Goal: Information Seeking & Learning: Learn about a topic

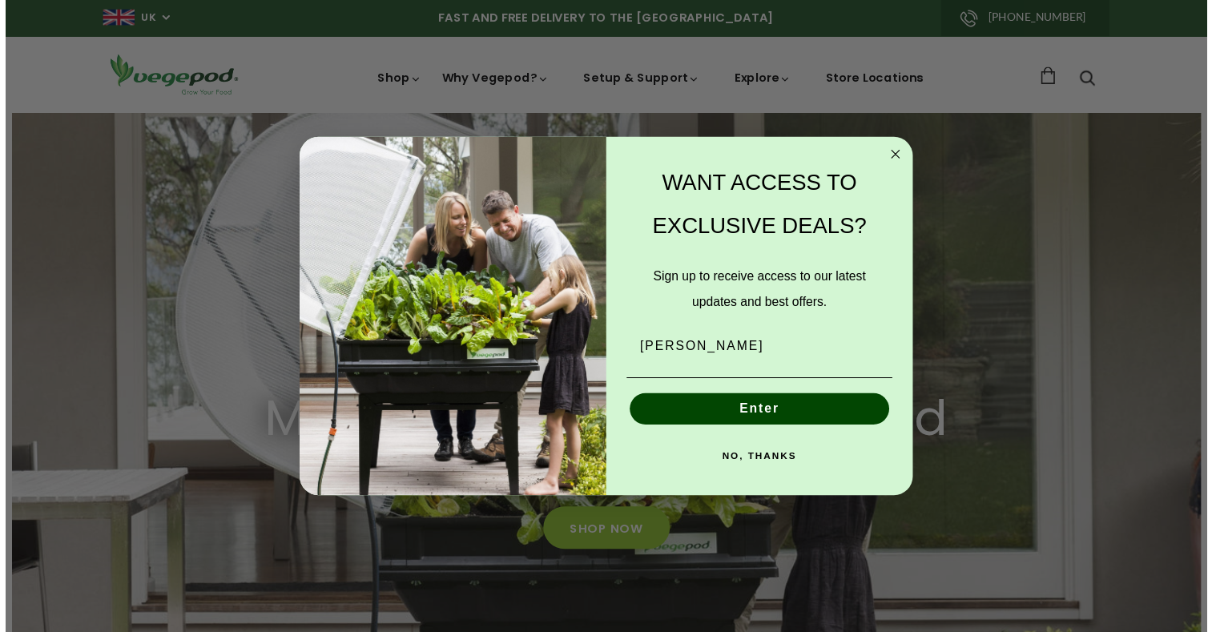
scroll to position [0, 292]
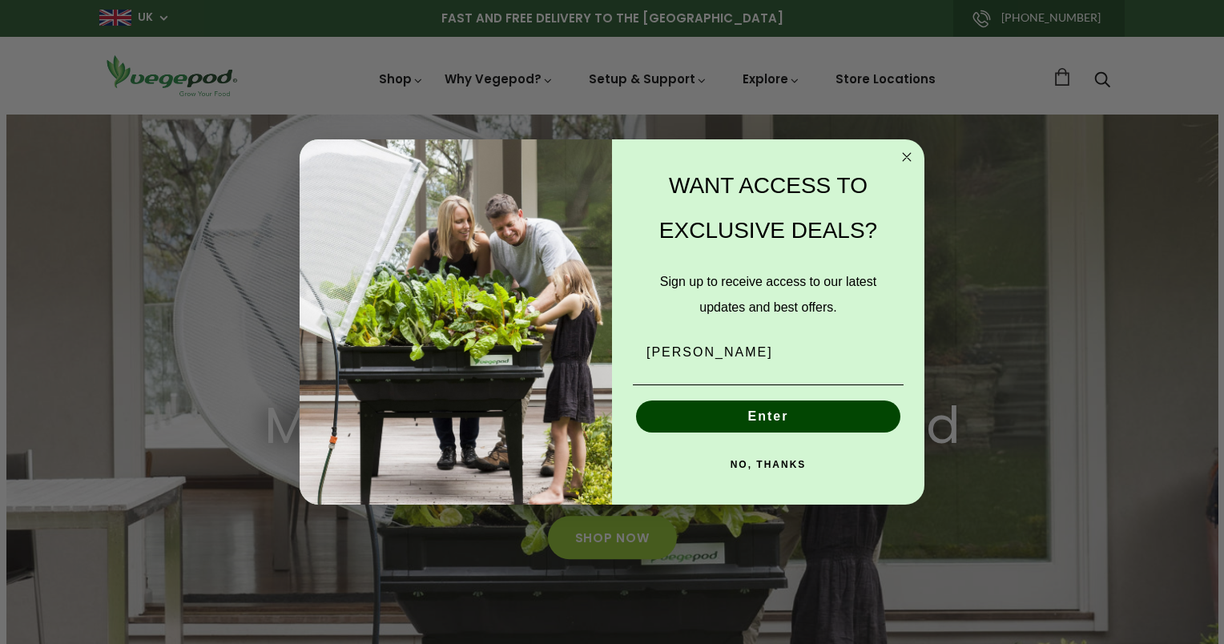
type input "darrylpurcell@outlook.com"
click at [773, 424] on button "Enter" at bounding box center [768, 417] width 264 height 32
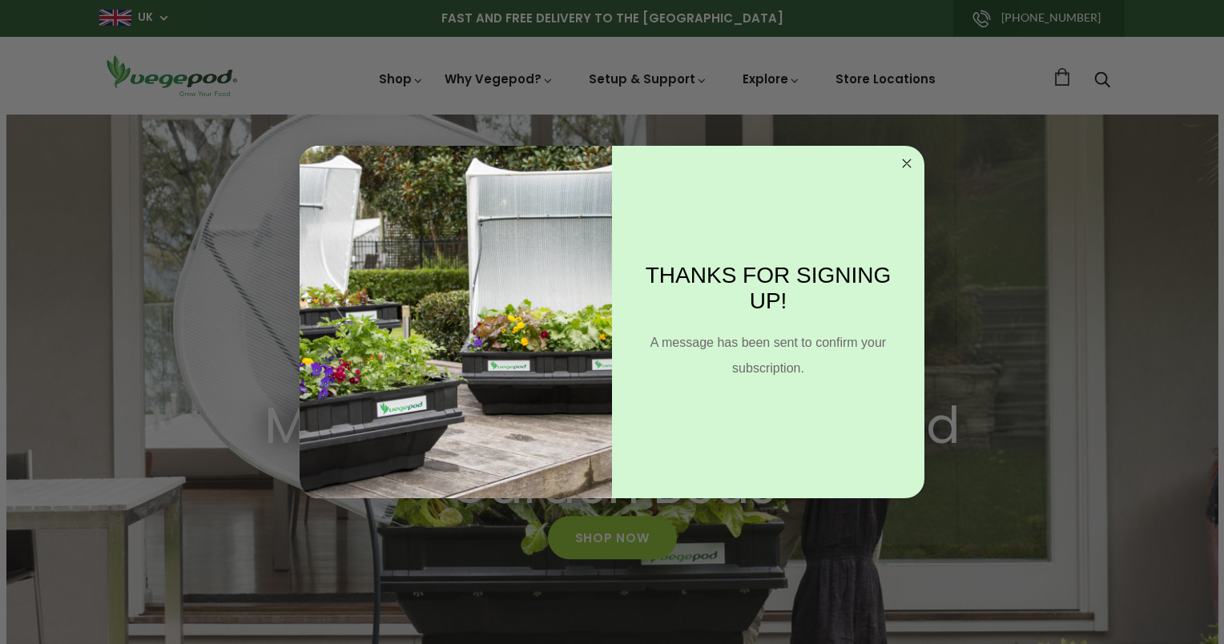
click at [910, 158] on circle "Close dialog" at bounding box center [907, 164] width 18 height 18
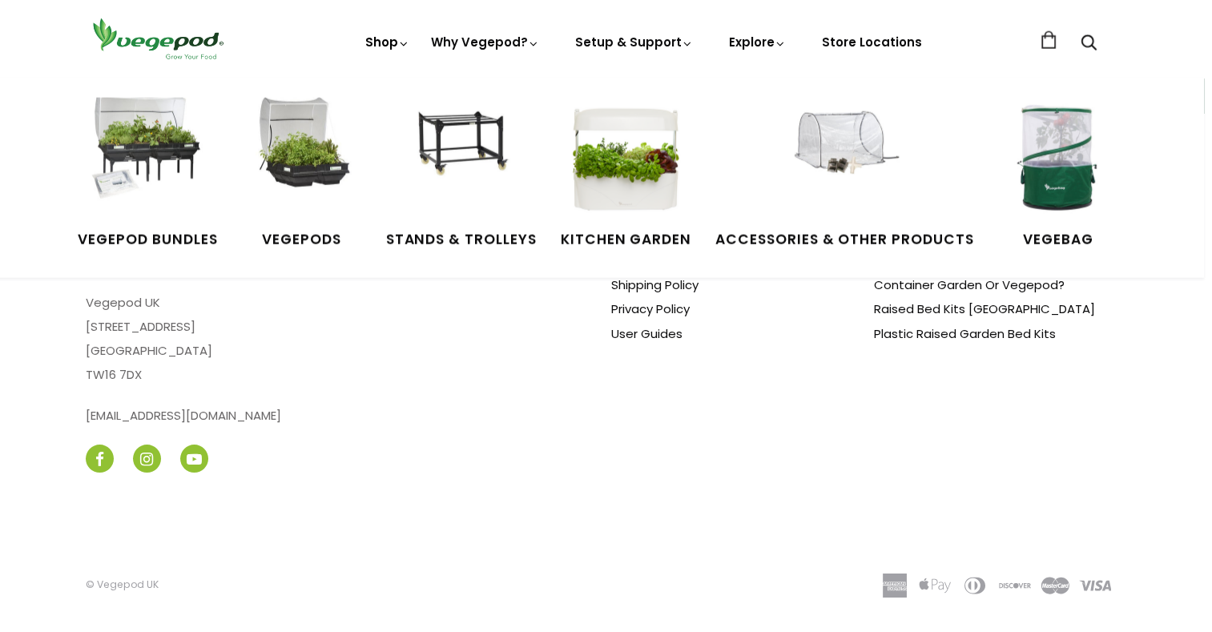
scroll to position [0, 2608]
click at [154, 151] on img at bounding box center [147, 158] width 120 height 120
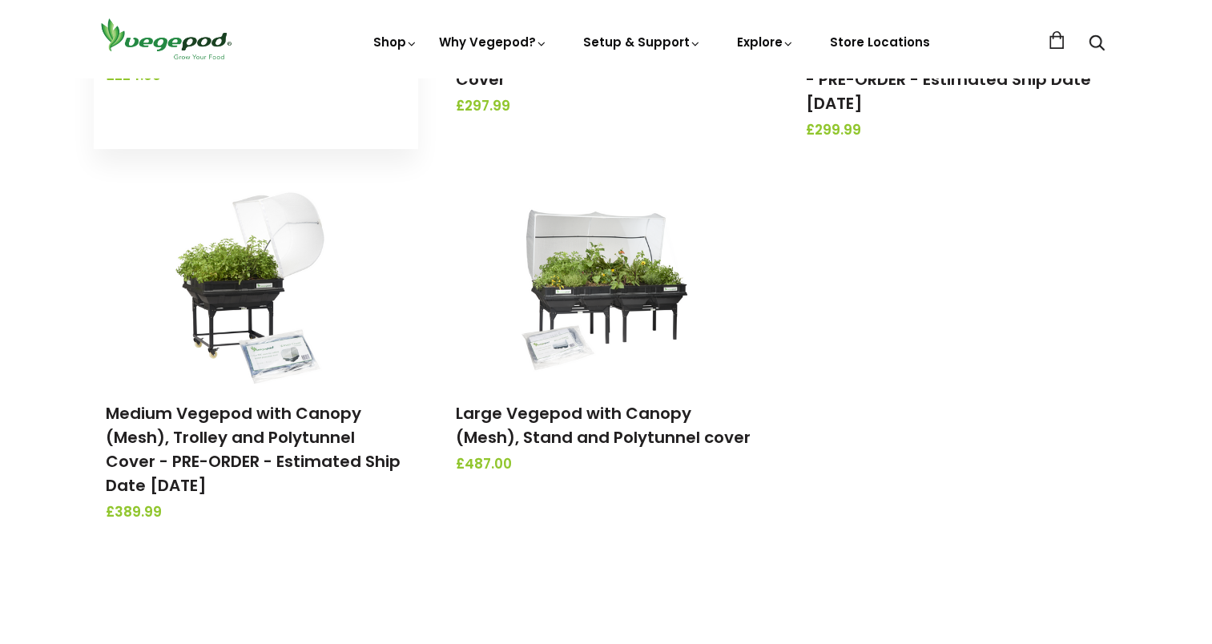
scroll to position [501, 0]
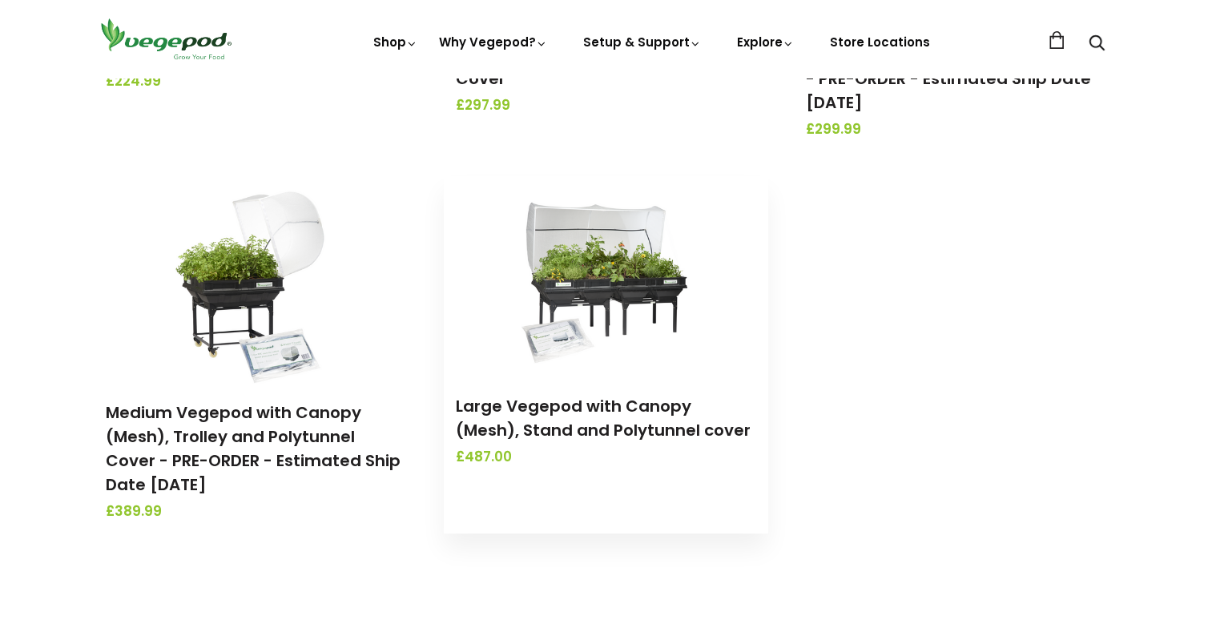
click at [599, 337] on img at bounding box center [606, 276] width 168 height 200
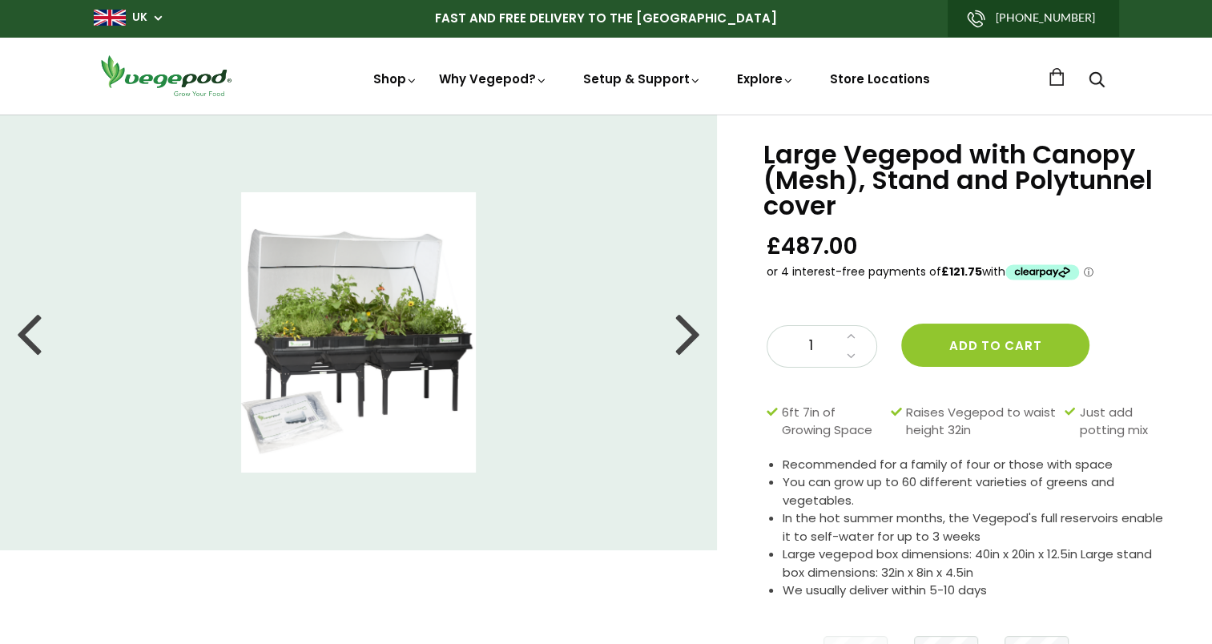
click at [693, 338] on div at bounding box center [688, 332] width 26 height 72
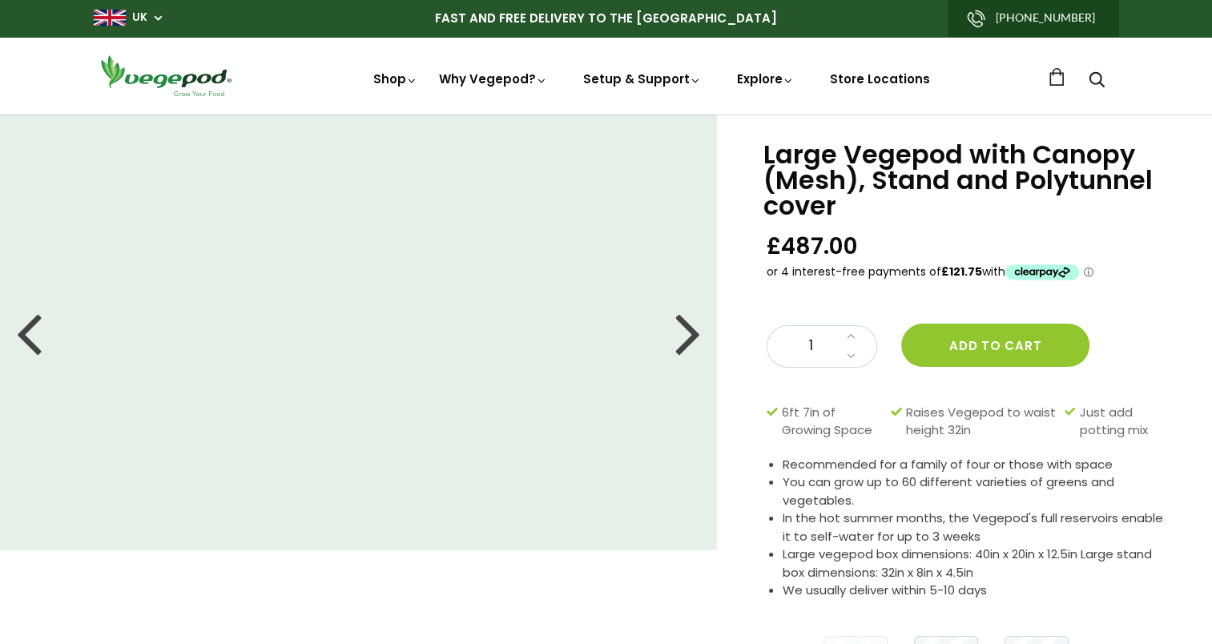
click at [693, 338] on div at bounding box center [688, 332] width 26 height 72
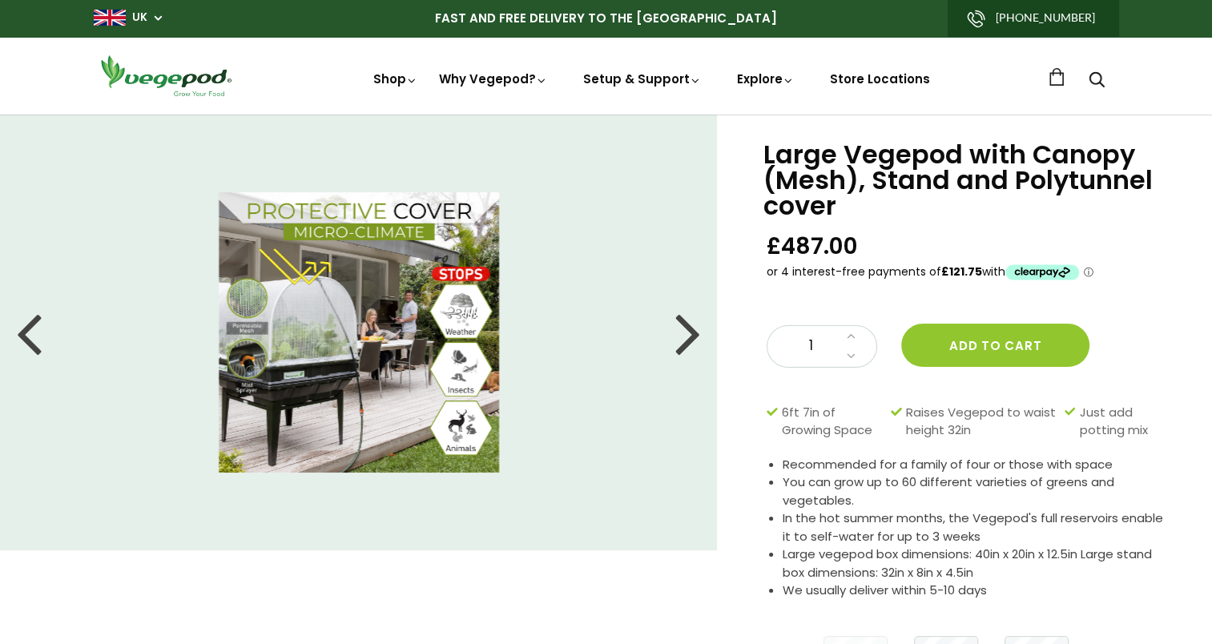
click at [684, 338] on div at bounding box center [688, 332] width 26 height 72
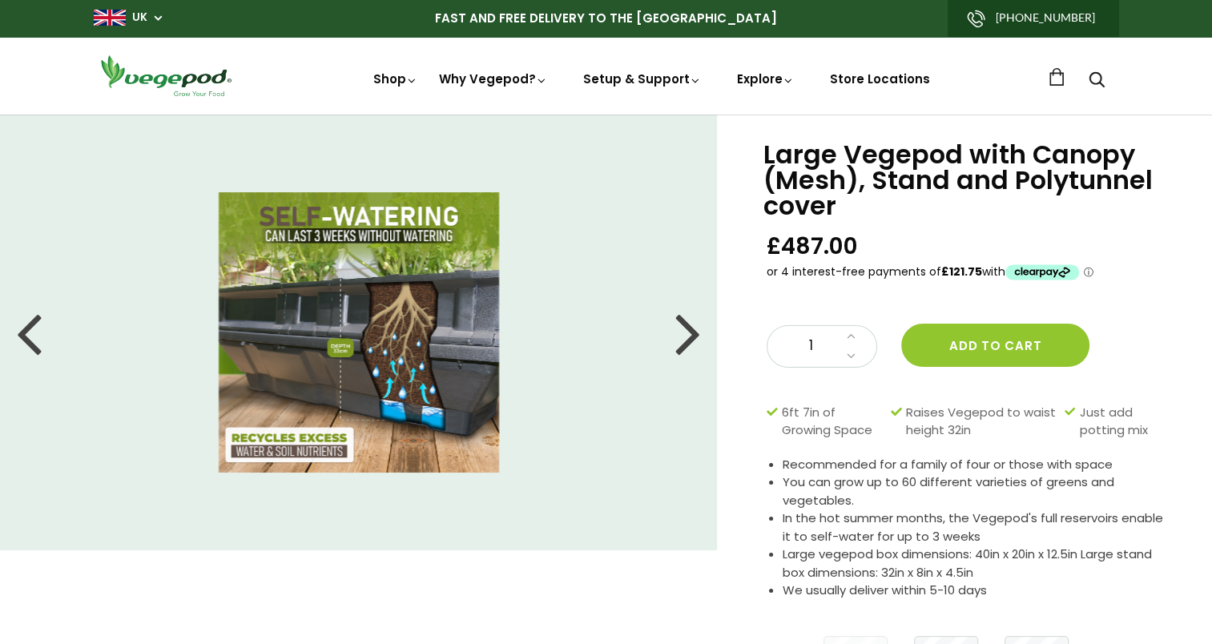
click at [689, 332] on div at bounding box center [688, 332] width 26 height 72
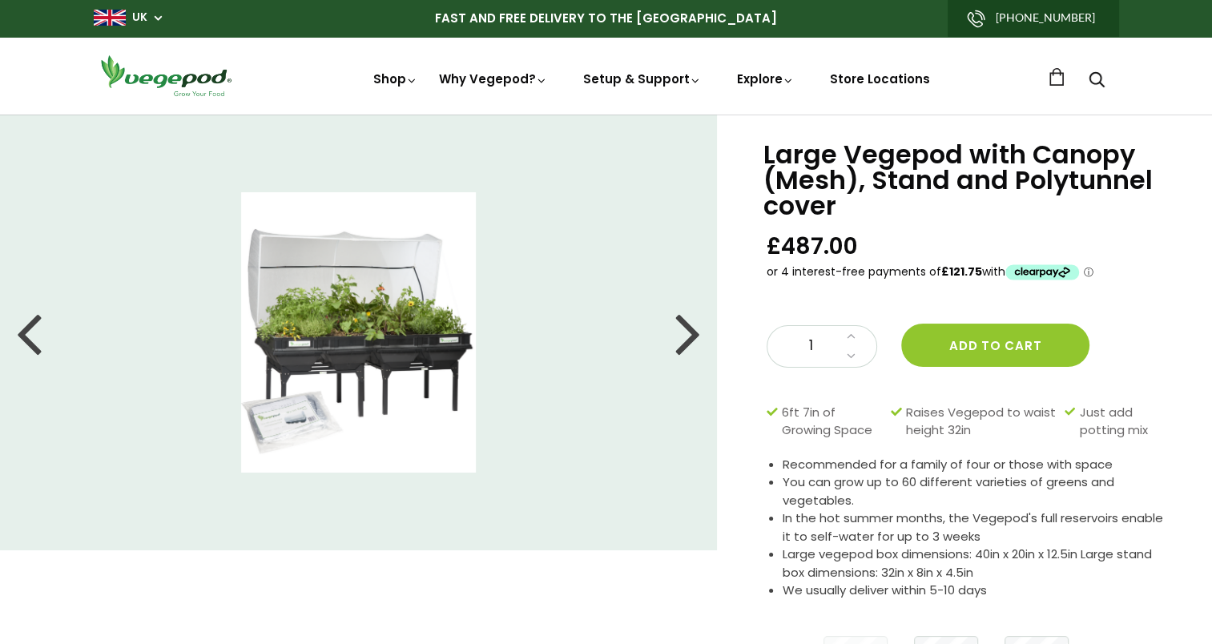
click at [380, 307] on img at bounding box center [359, 332] width 236 height 280
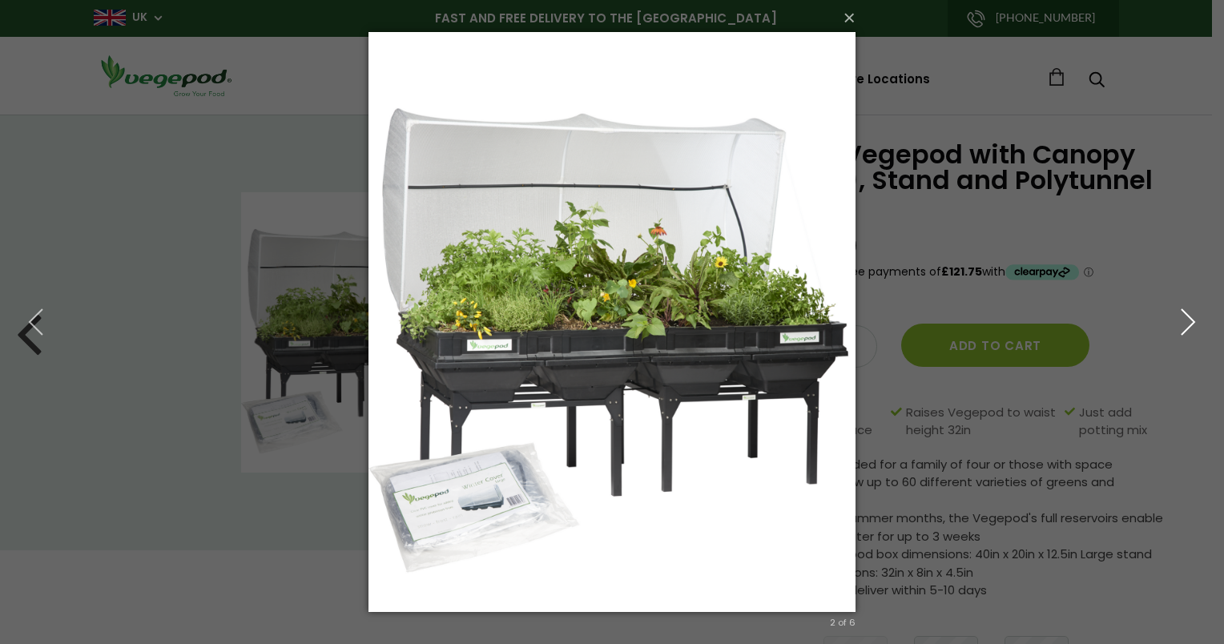
click at [1182, 324] on icon "button" at bounding box center [1188, 322] width 29 height 29
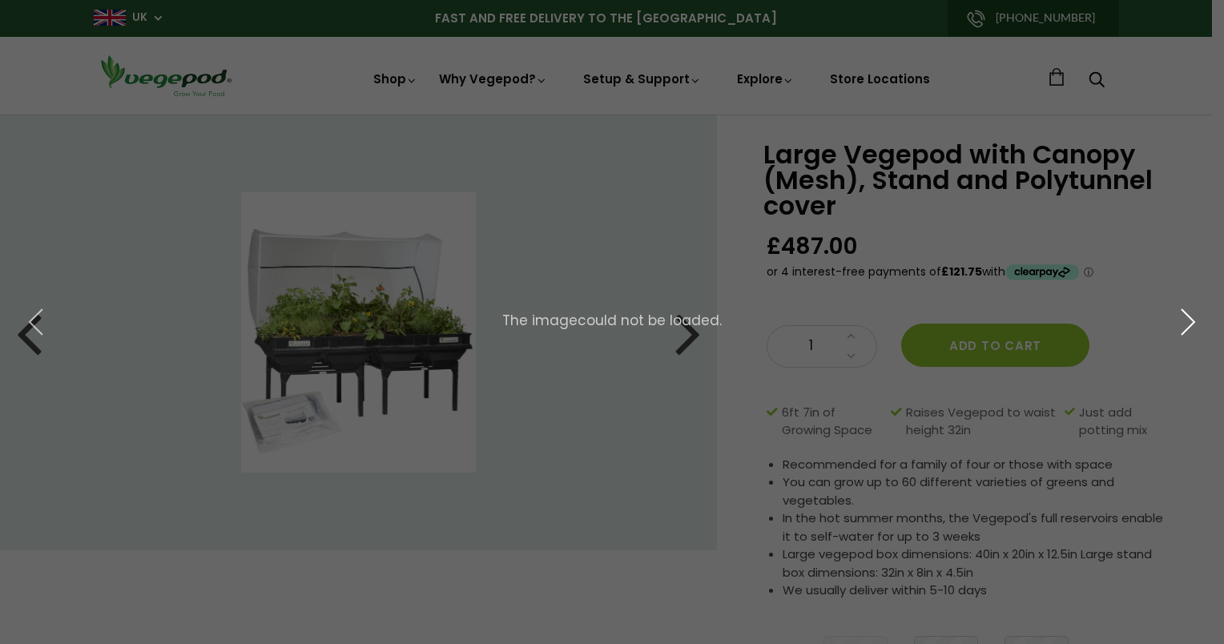
click at [1182, 324] on icon "button" at bounding box center [1188, 322] width 29 height 29
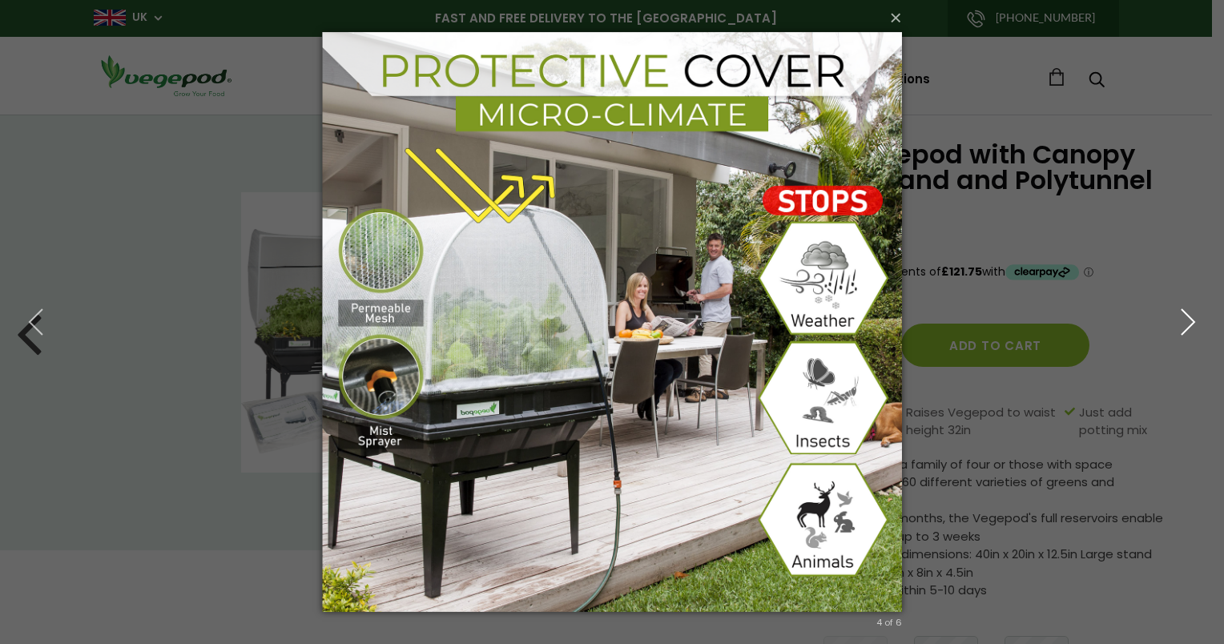
click at [1182, 324] on icon "button" at bounding box center [1188, 322] width 29 height 29
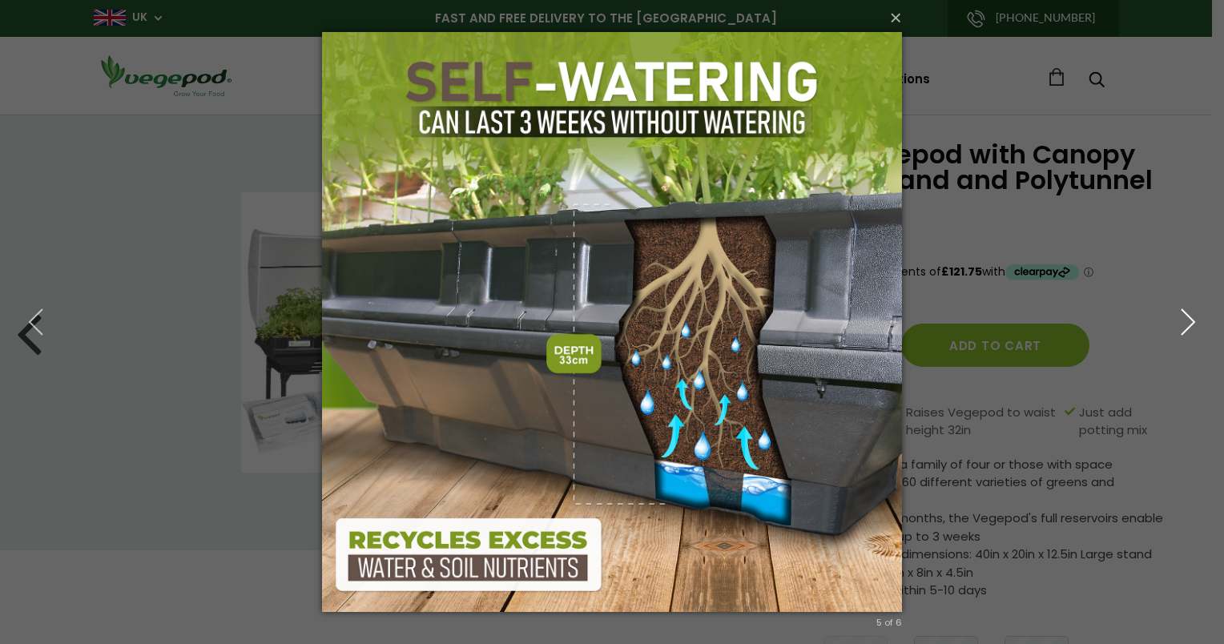
click at [1182, 324] on icon "button" at bounding box center [1188, 322] width 29 height 29
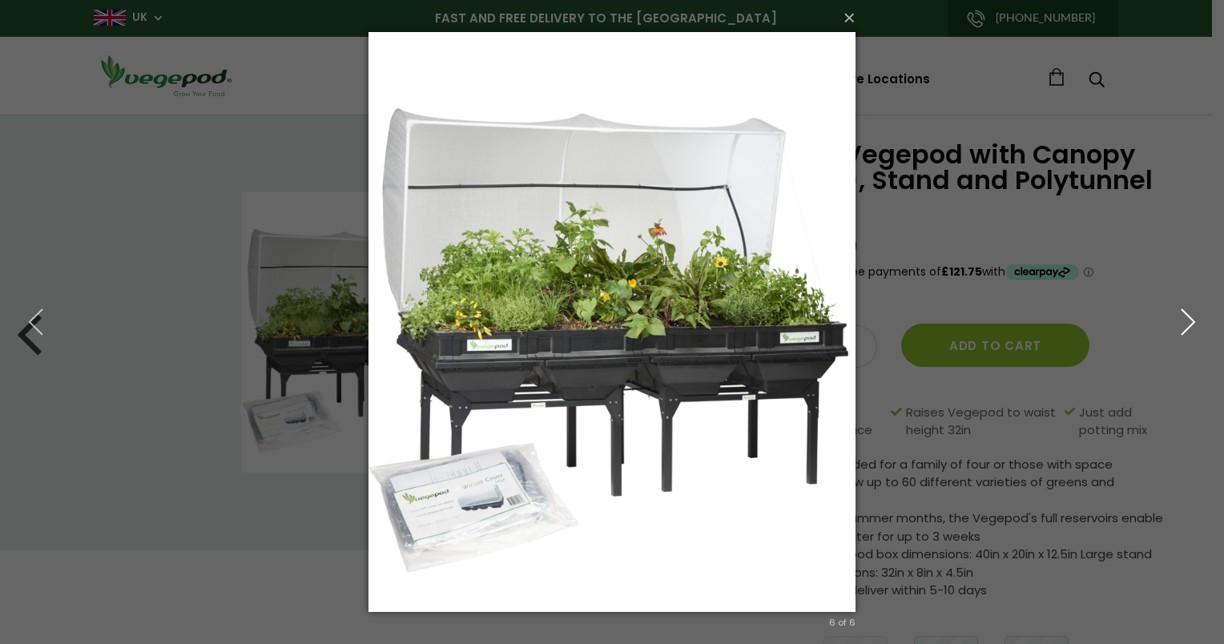
click at [1182, 324] on icon "button" at bounding box center [1188, 322] width 29 height 29
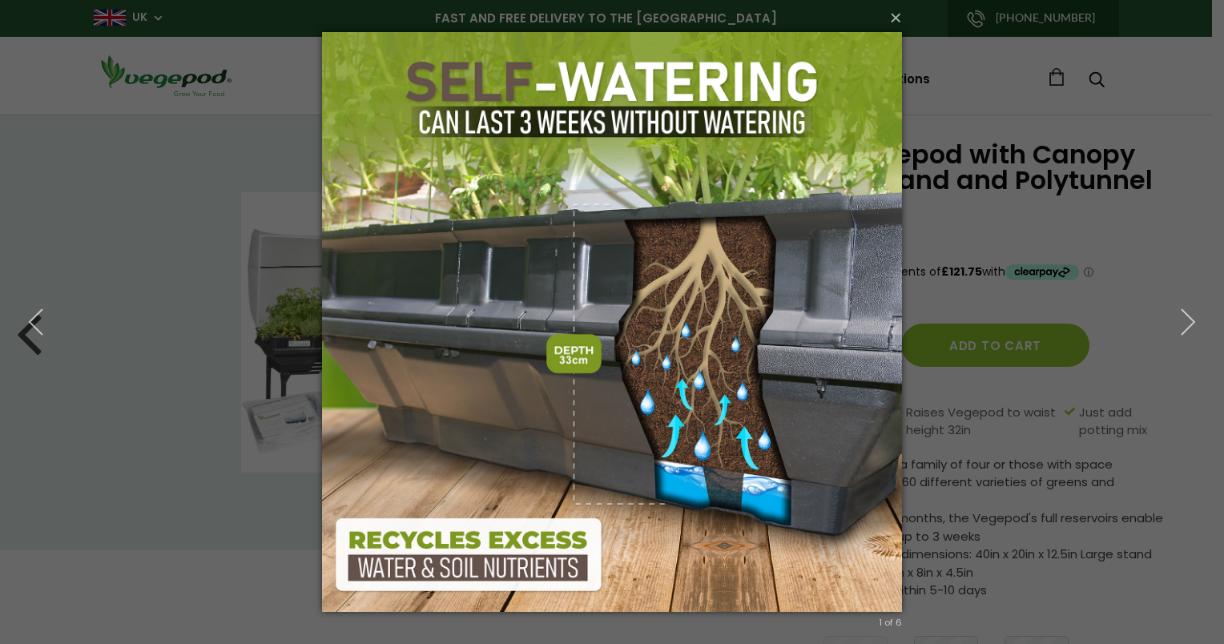
click at [1065, 172] on div "× 1 of 6 The image could not be loaded." at bounding box center [612, 322] width 1224 height 644
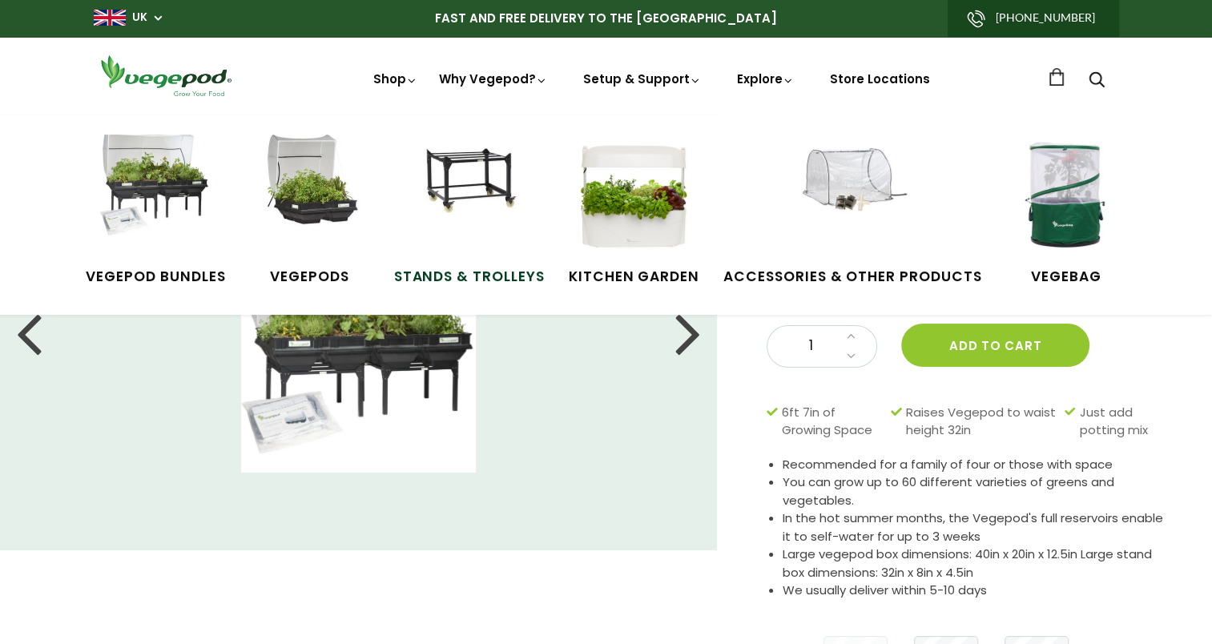
click at [467, 177] on img at bounding box center [469, 195] width 120 height 120
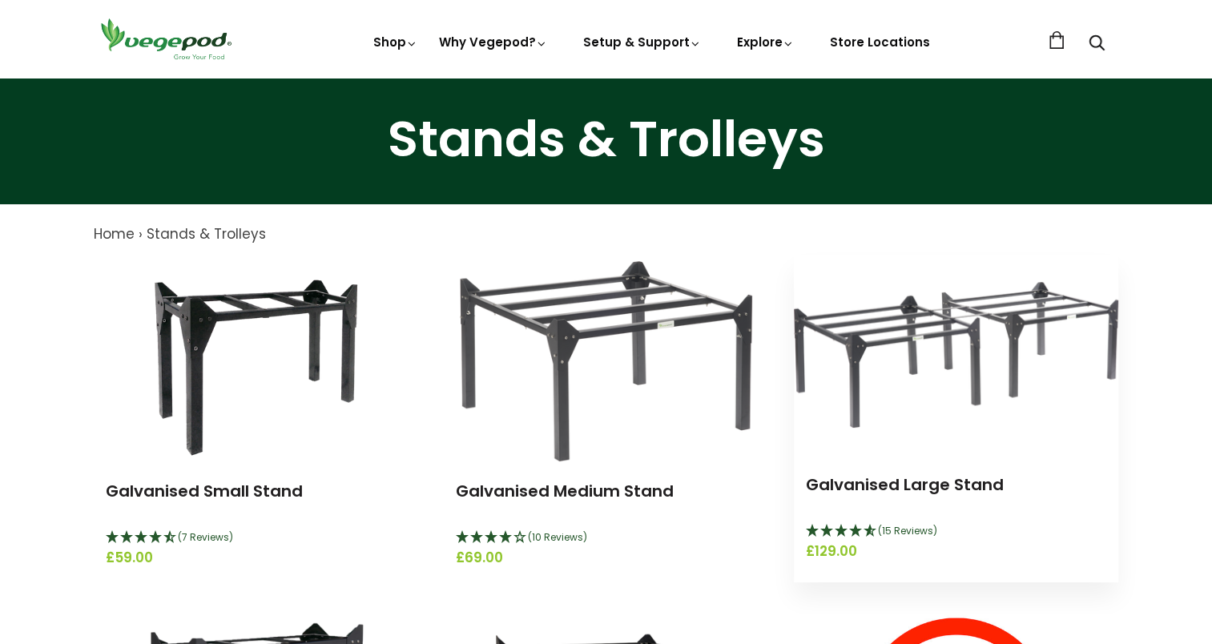
scroll to position [39, 0]
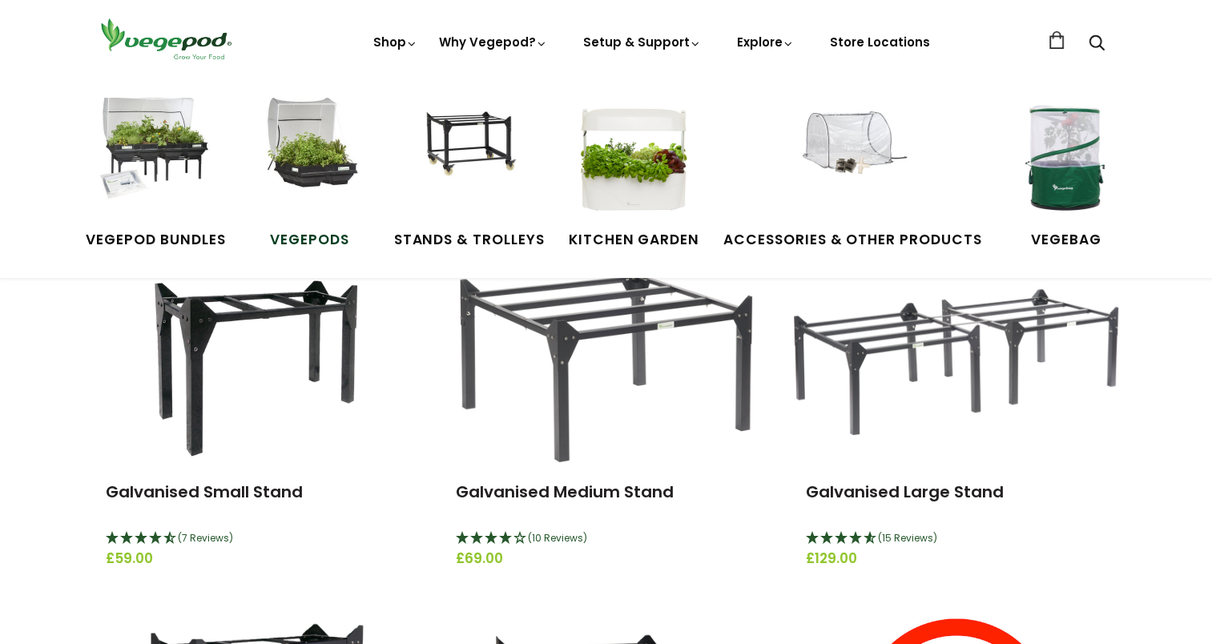
click at [301, 165] on img at bounding box center [310, 158] width 120 height 120
click at [126, 135] on img at bounding box center [155, 158] width 120 height 120
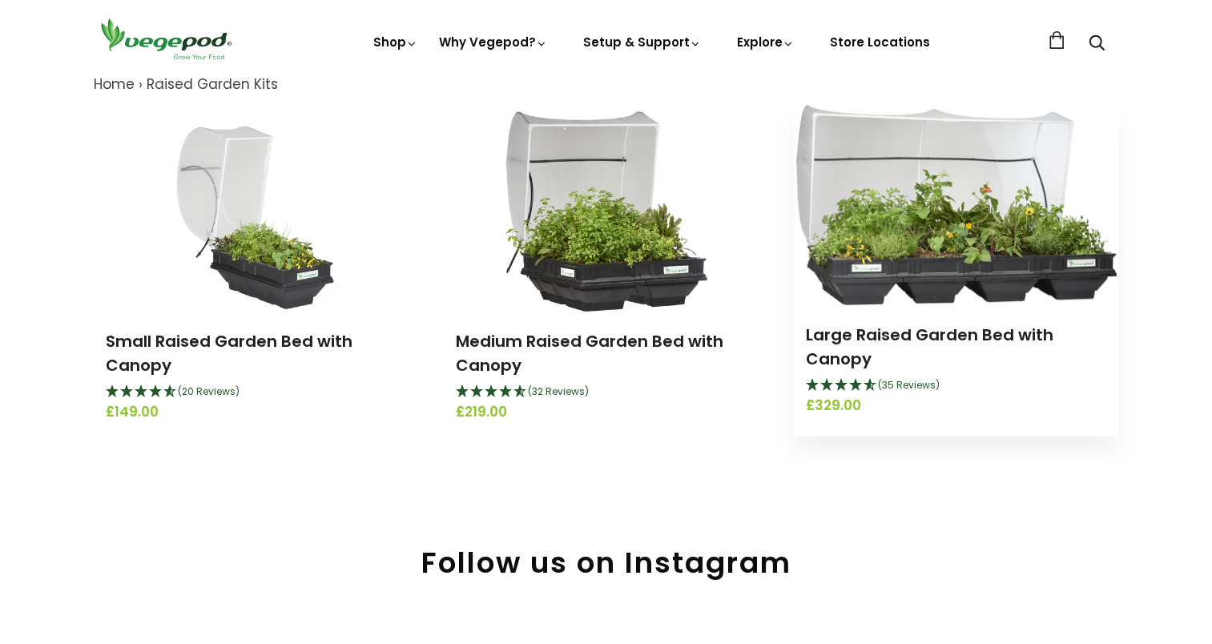
scroll to position [189, 0]
click at [962, 258] on img at bounding box center [956, 206] width 321 height 200
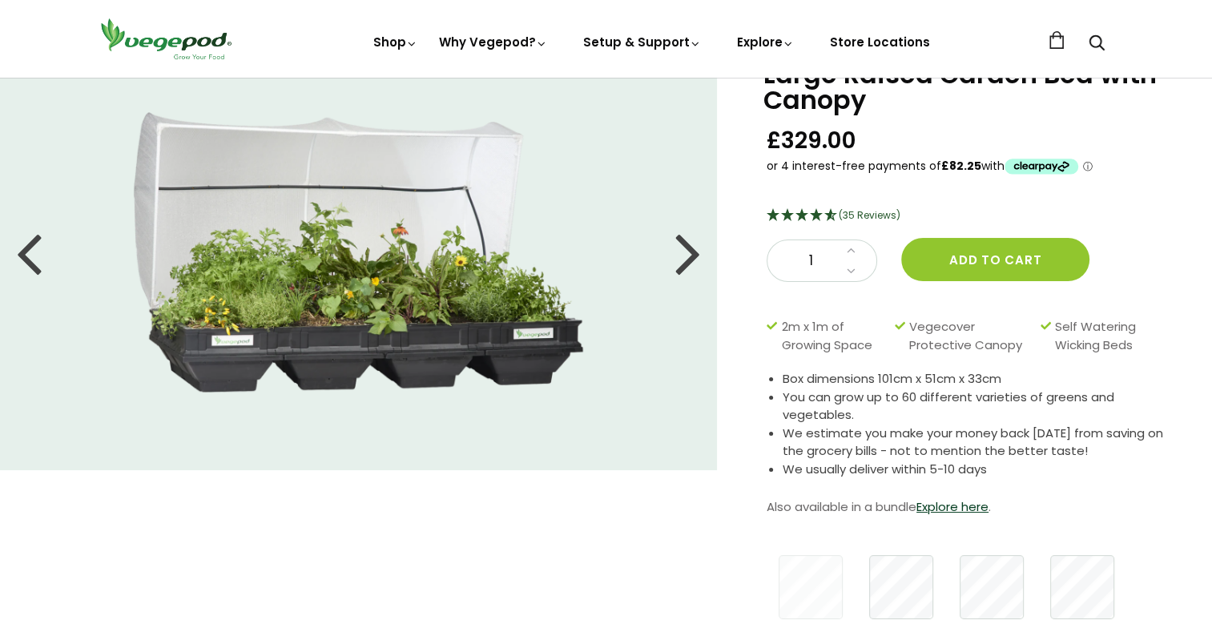
scroll to position [8, 0]
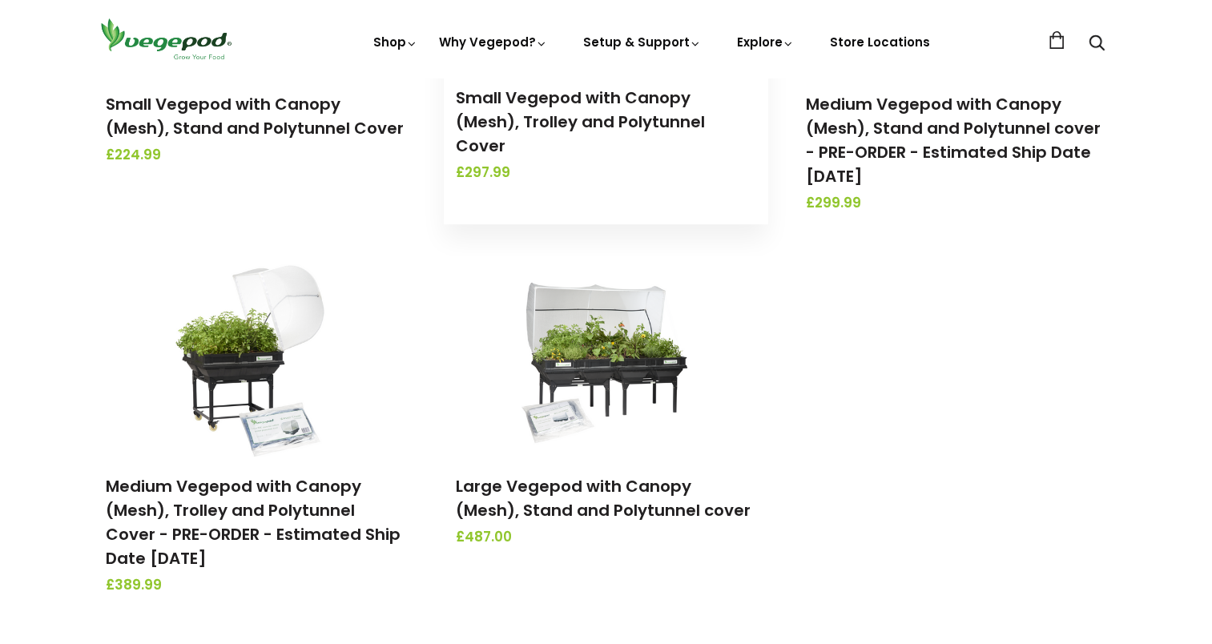
scroll to position [429, 0]
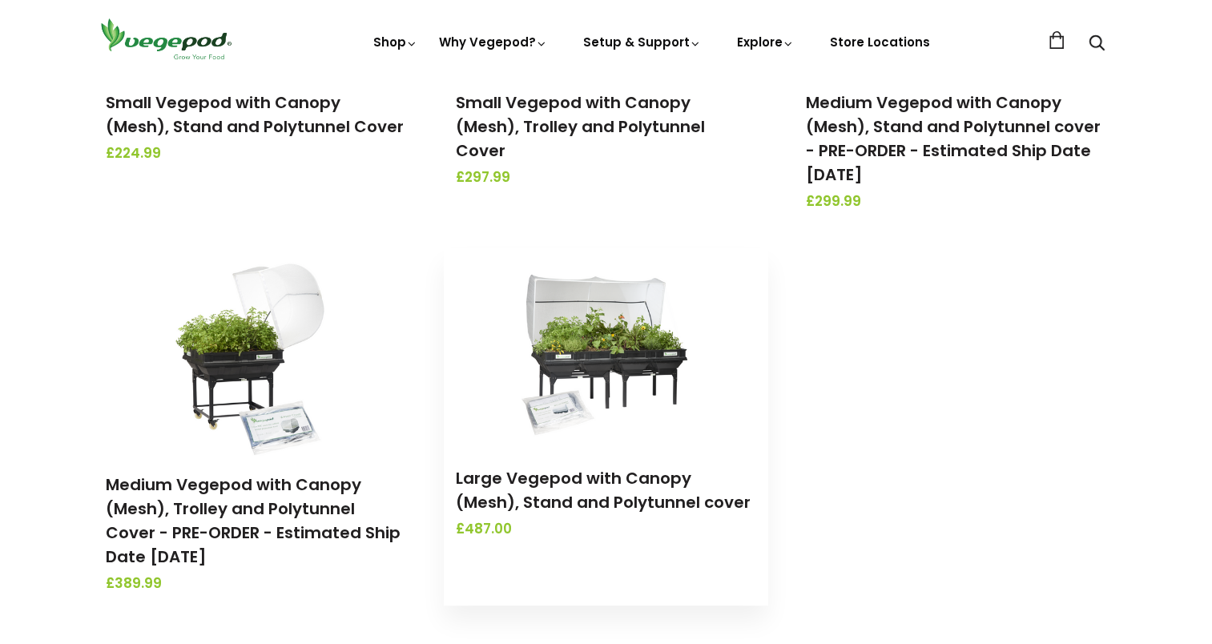
click at [611, 362] on img at bounding box center [606, 348] width 168 height 200
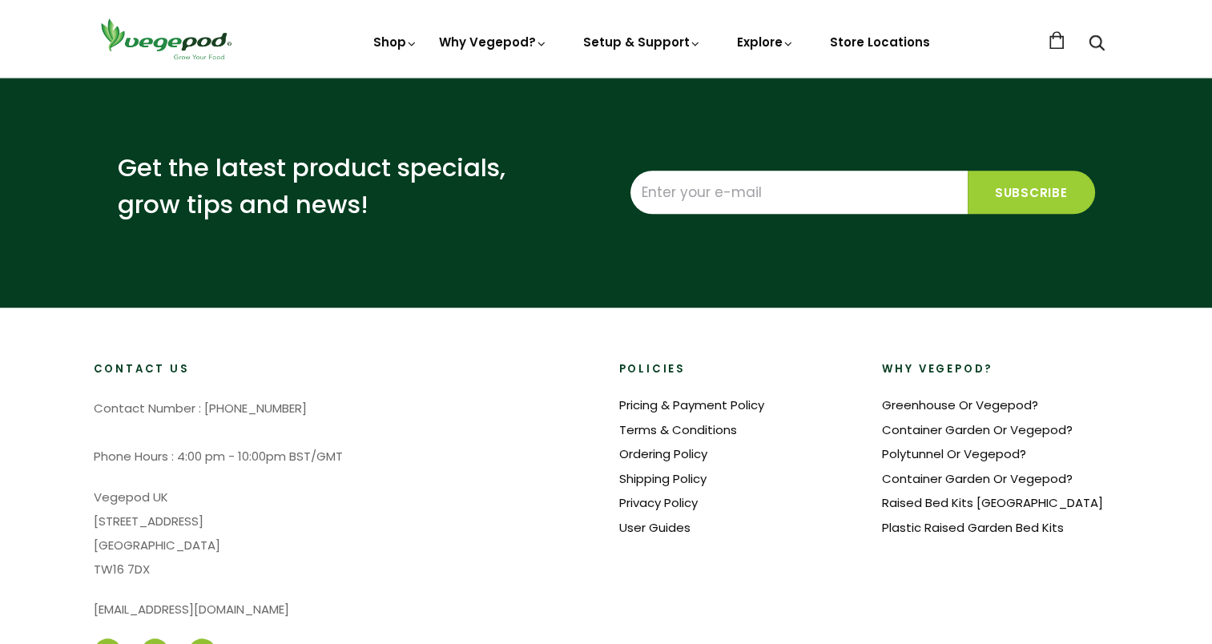
scroll to position [1386, 0]
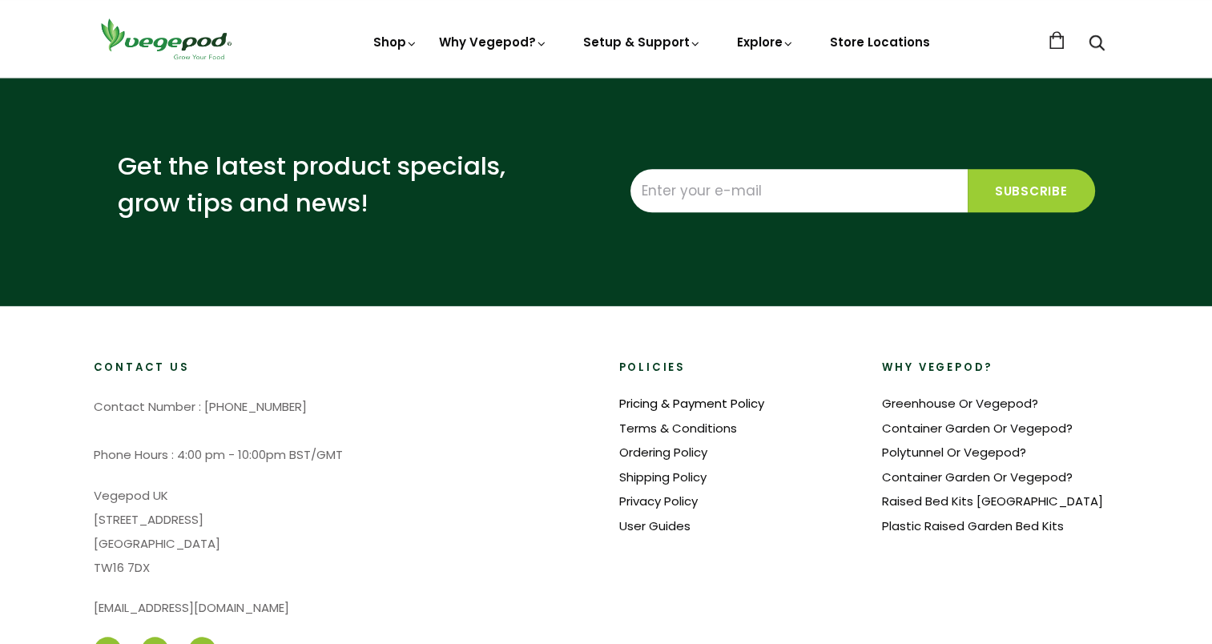
click at [675, 405] on link "Pricing & Payment Policy" at bounding box center [691, 403] width 145 height 17
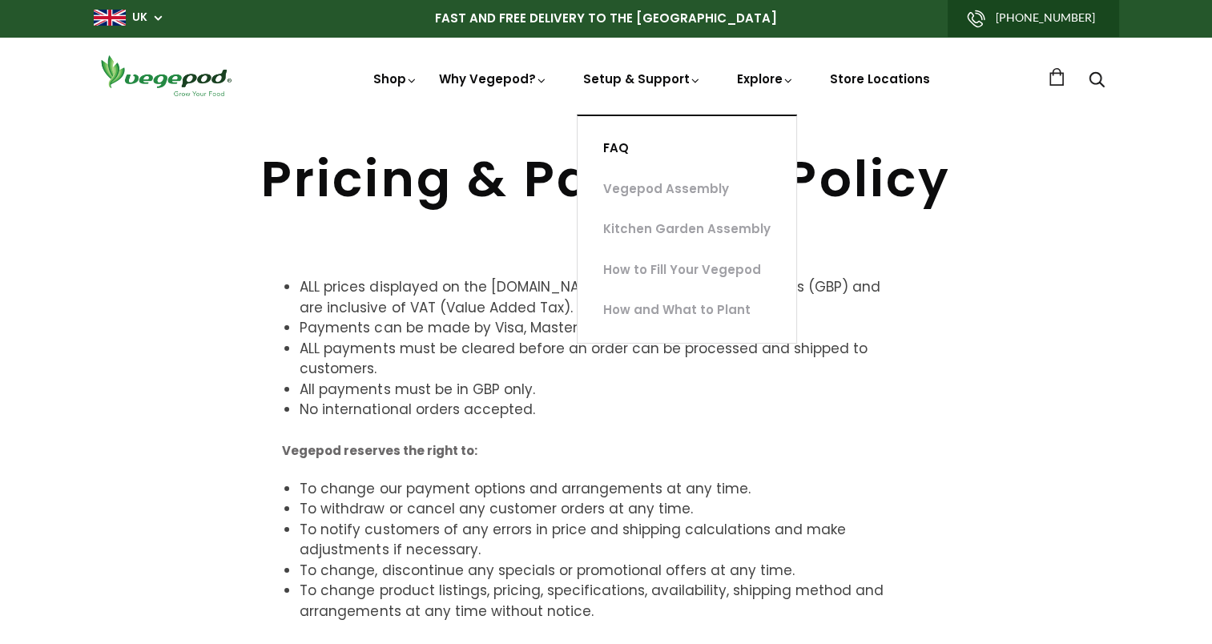
click at [617, 145] on link "FAQ" at bounding box center [687, 148] width 219 height 41
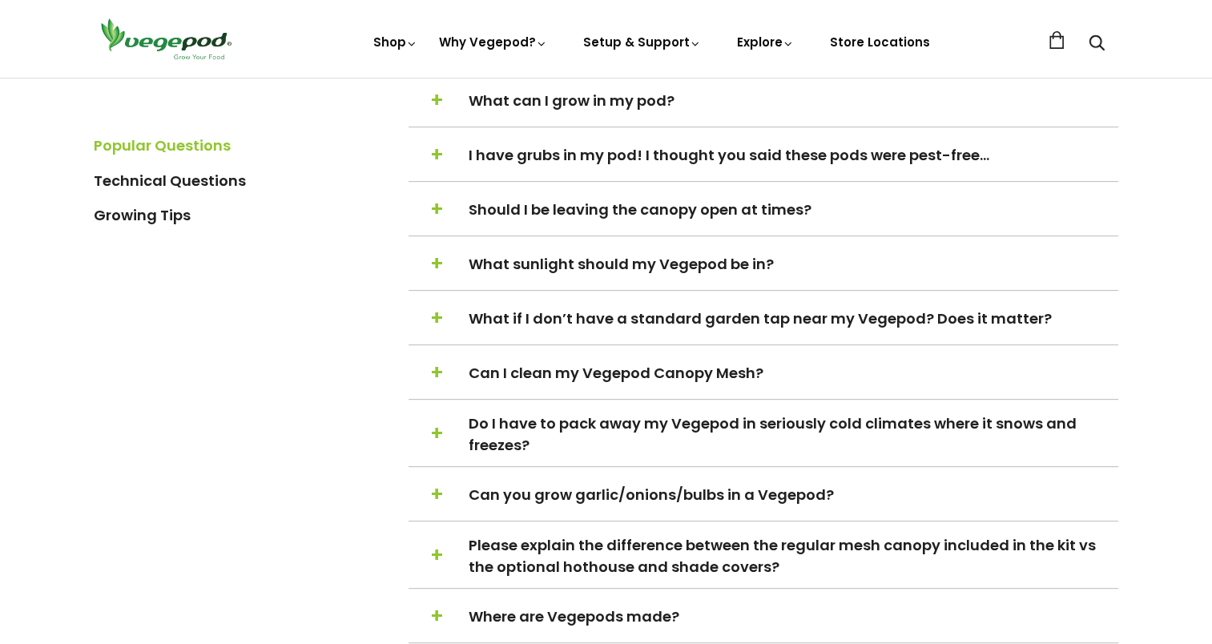
scroll to position [504, 0]
click at [436, 204] on span "+" at bounding box center [437, 209] width 14 height 30
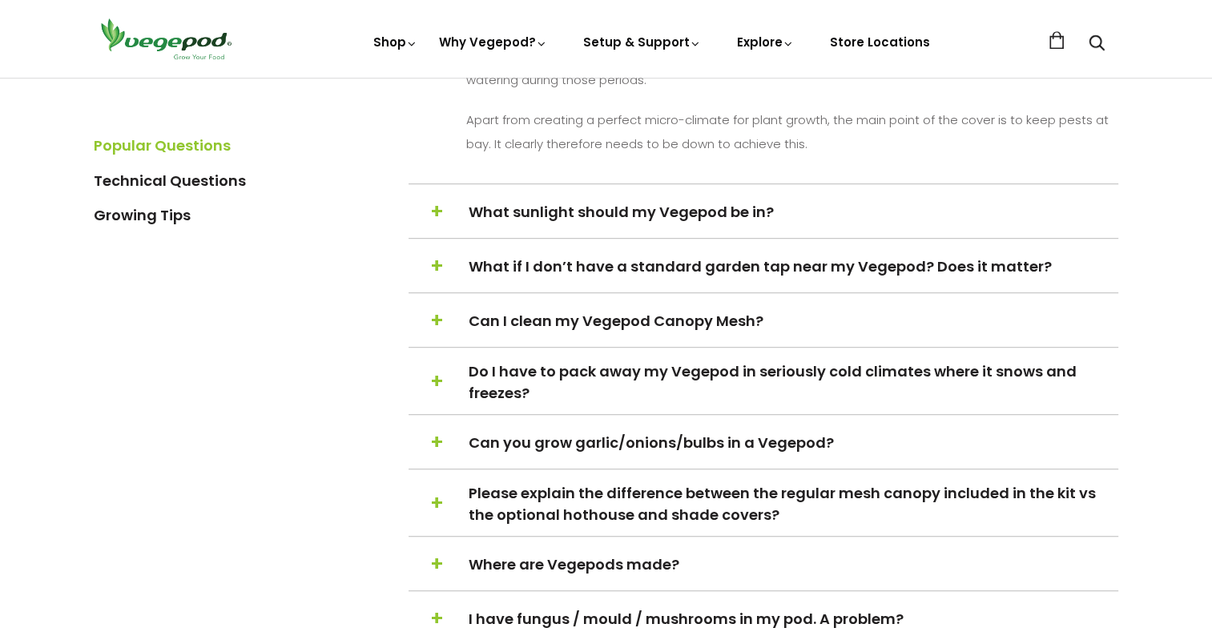
scroll to position [897, 0]
click at [435, 265] on span "+" at bounding box center [437, 266] width 14 height 30
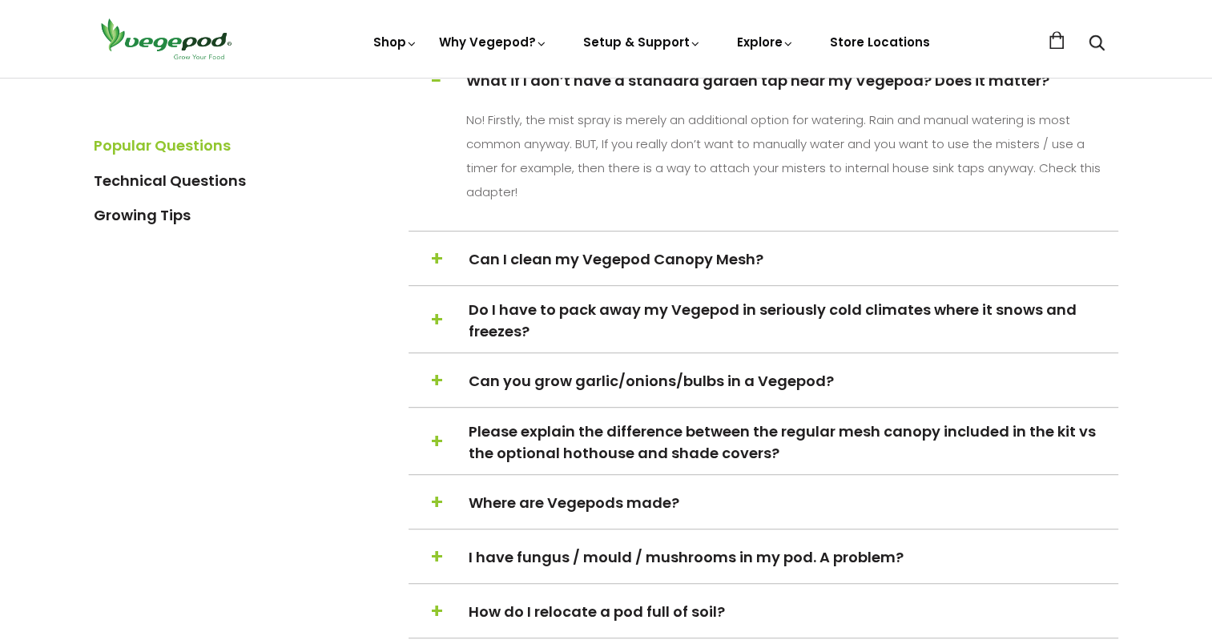
scroll to position [742, 0]
click at [439, 247] on span "+" at bounding box center [437, 259] width 14 height 30
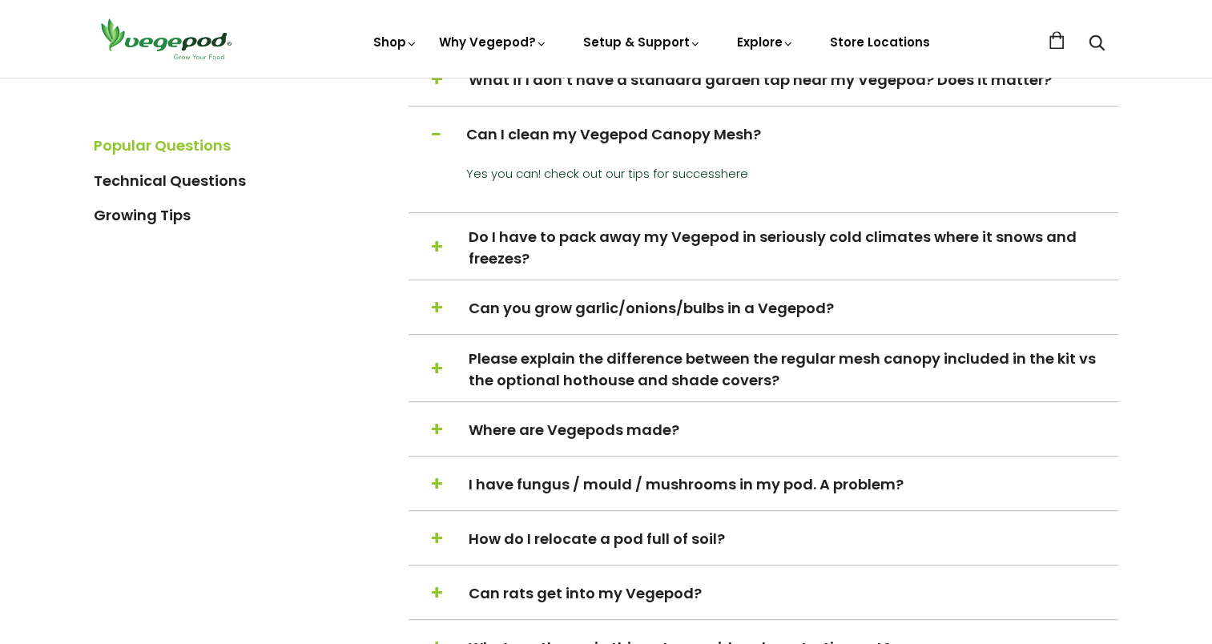
click at [439, 241] on span "+" at bounding box center [437, 247] width 14 height 30
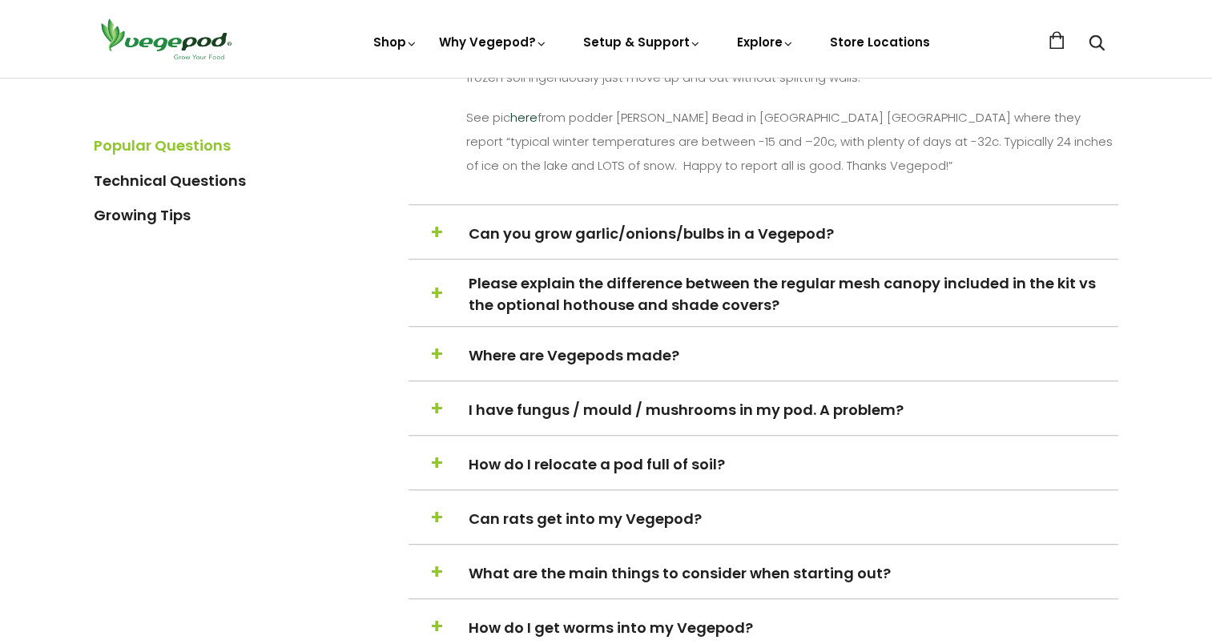
scroll to position [1042, 0]
click at [430, 221] on span "+" at bounding box center [437, 233] width 14 height 30
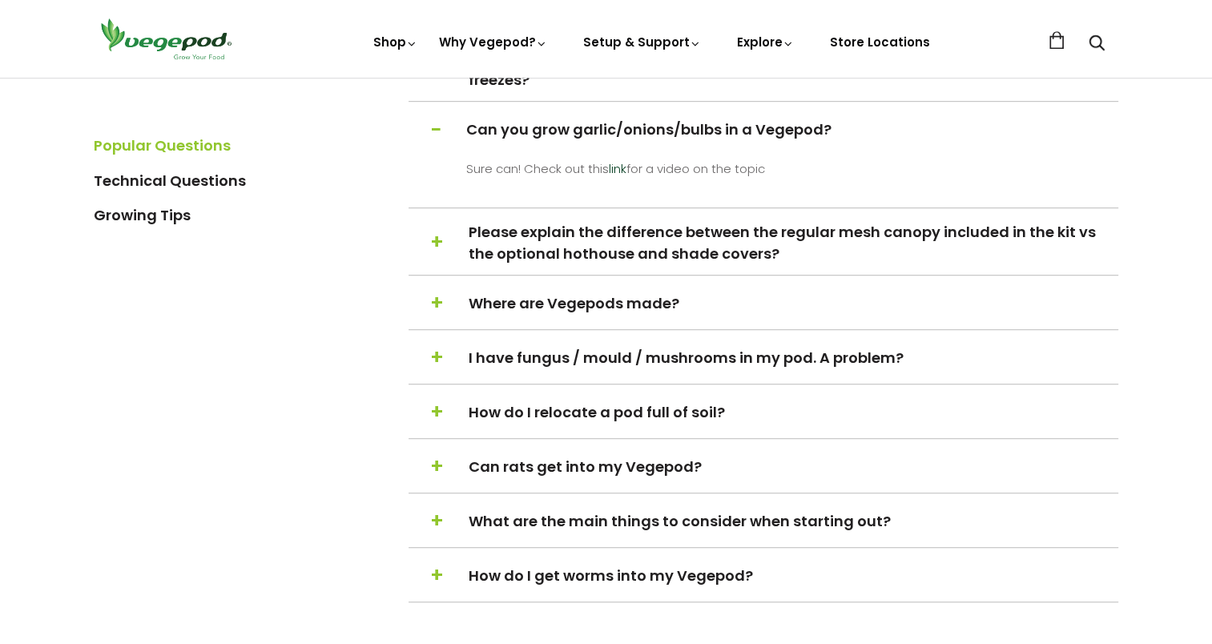
scroll to position [865, 0]
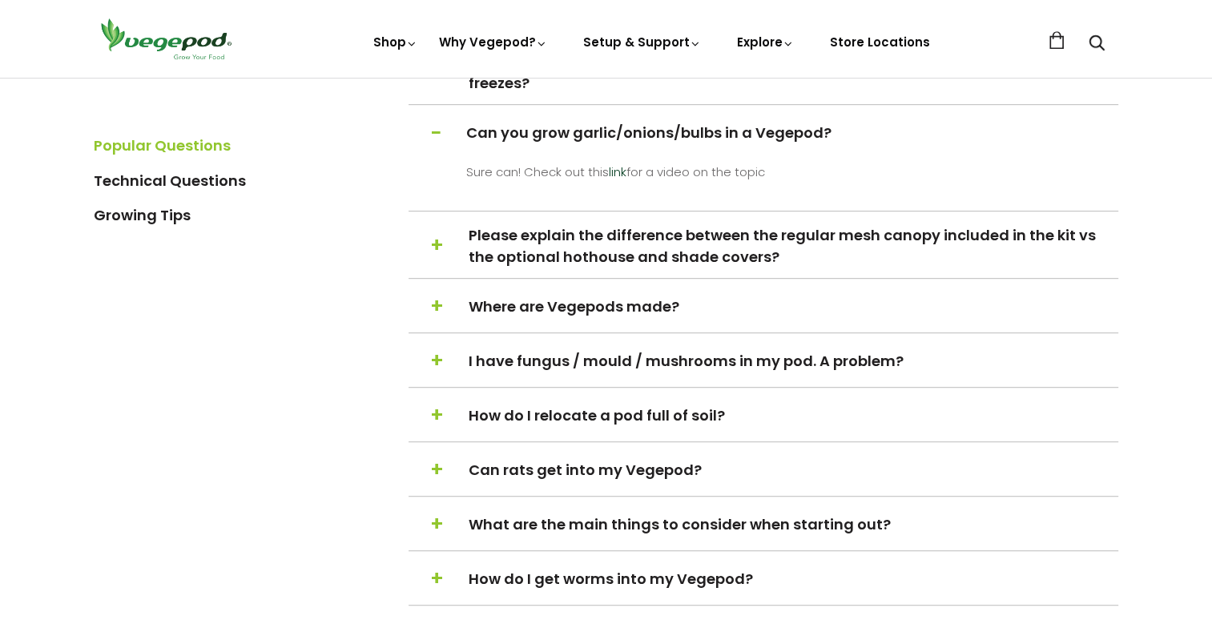
click at [436, 231] on span "+" at bounding box center [437, 246] width 14 height 30
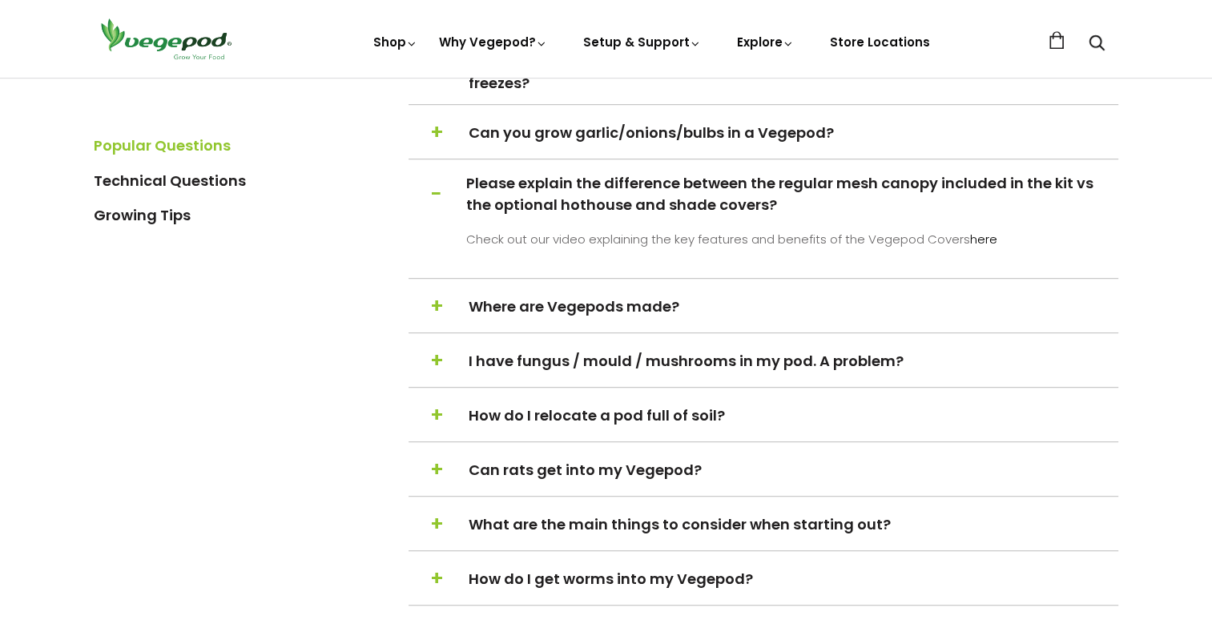
click at [984, 234] on link "here" at bounding box center [983, 239] width 27 height 17
